Goal: Find specific page/section: Find specific page/section

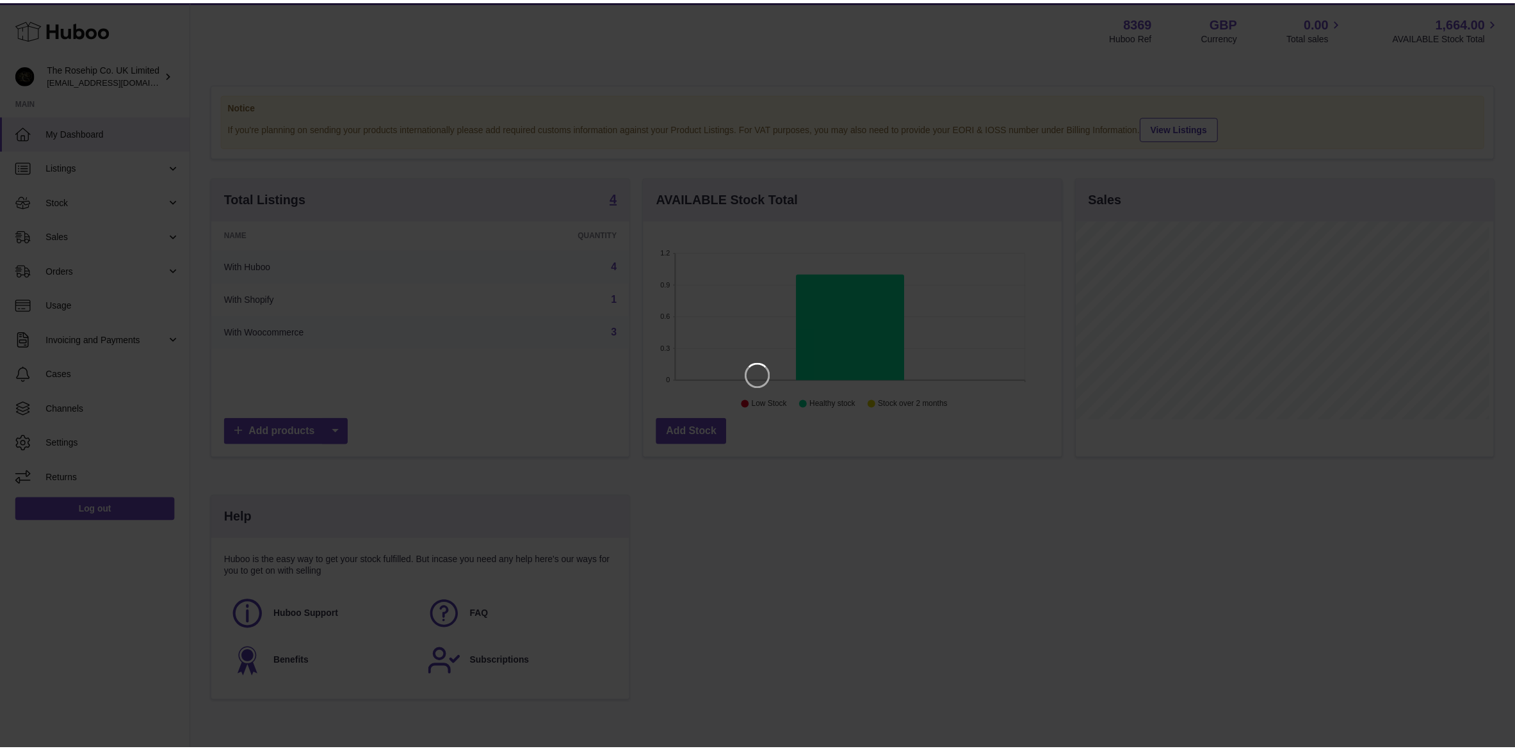
scroll to position [199, 422]
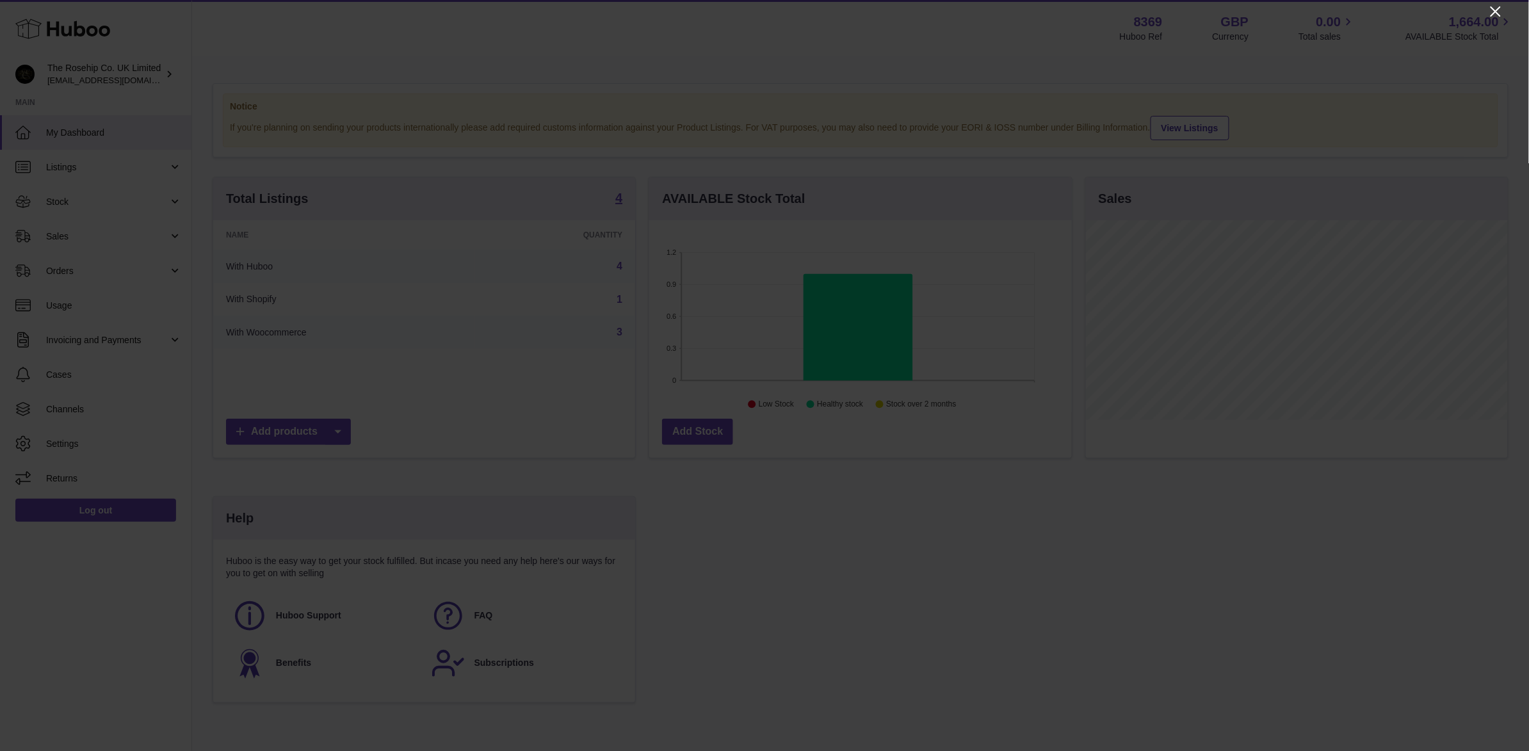
click at [1493, 13] on icon "Close" at bounding box center [1495, 11] width 15 height 15
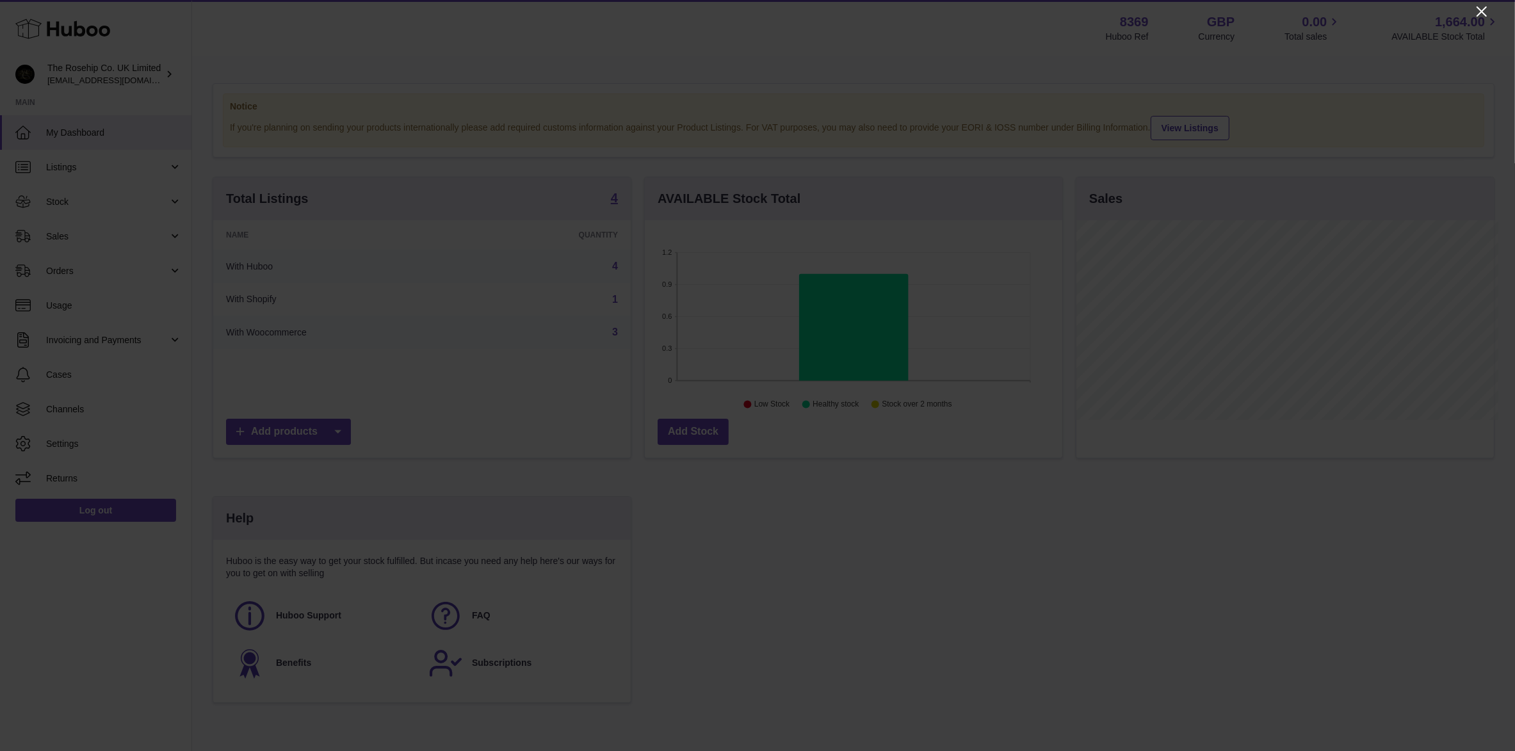
scroll to position [640264, 640046]
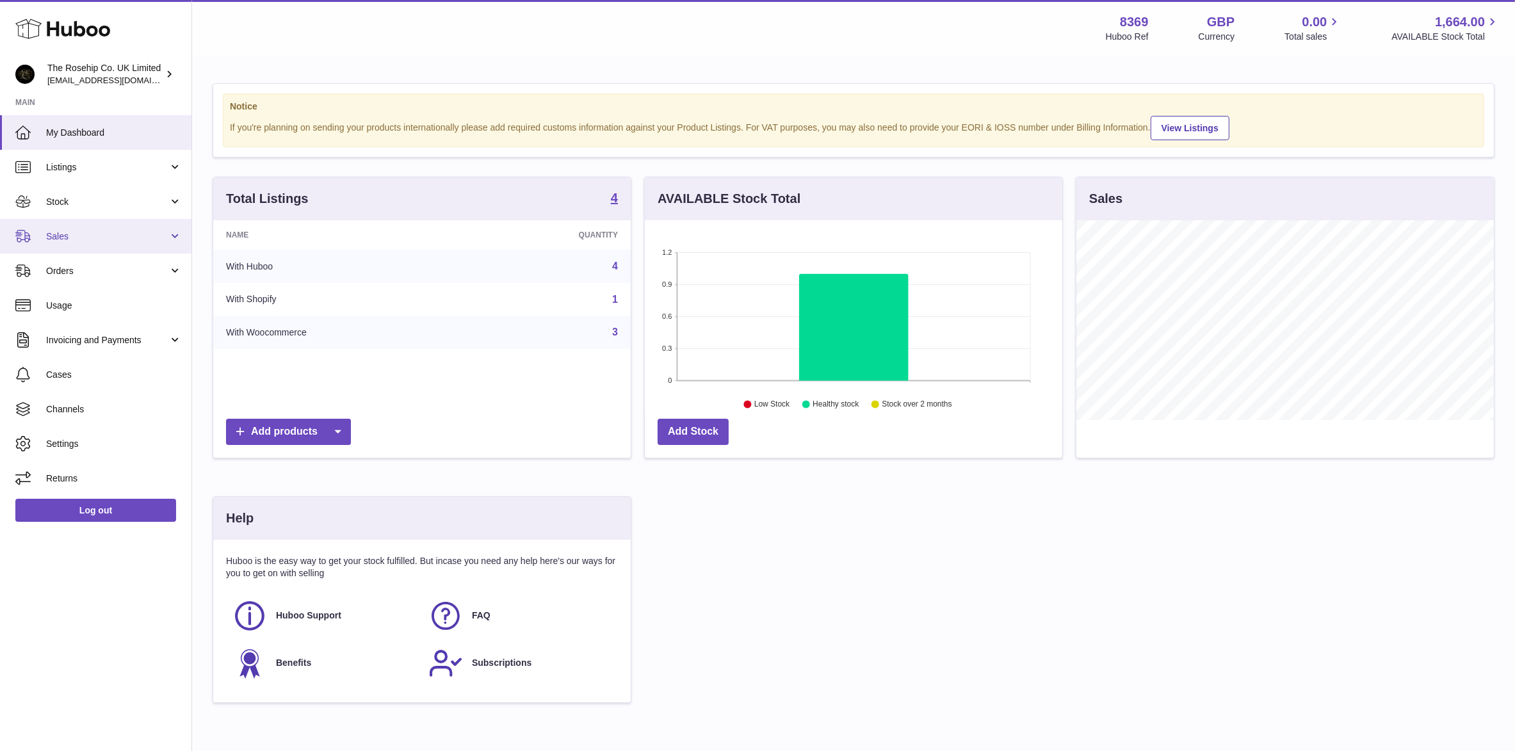
drag, startPoint x: 65, startPoint y: 234, endPoint x: 106, endPoint y: 241, distance: 41.7
click at [65, 234] on span "Sales" at bounding box center [107, 237] width 122 height 12
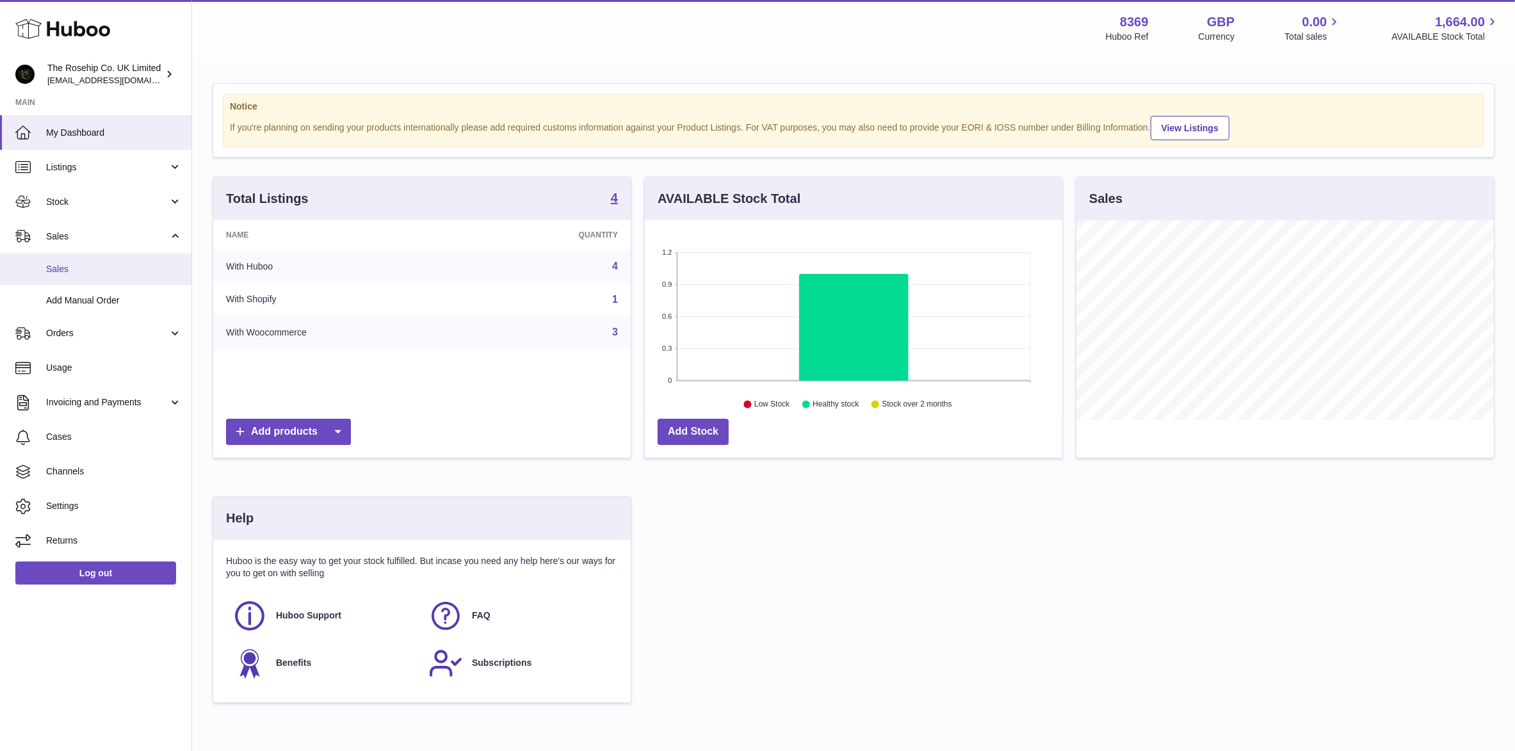
click at [39, 259] on link "Sales" at bounding box center [95, 269] width 191 height 31
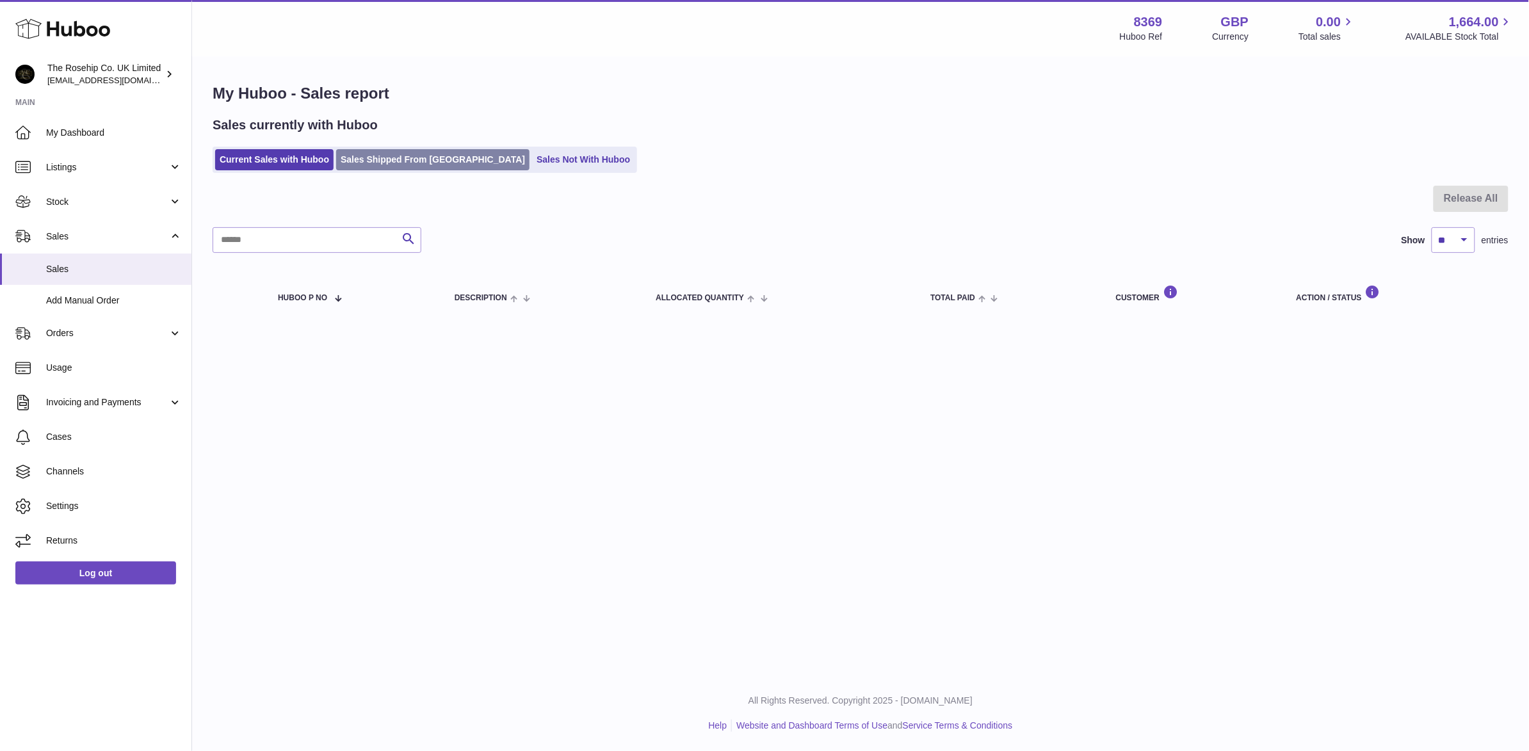
click at [442, 167] on link "Sales Shipped From [GEOGRAPHIC_DATA]" at bounding box center [432, 159] width 193 height 21
